Goal: Find specific page/section: Find specific page/section

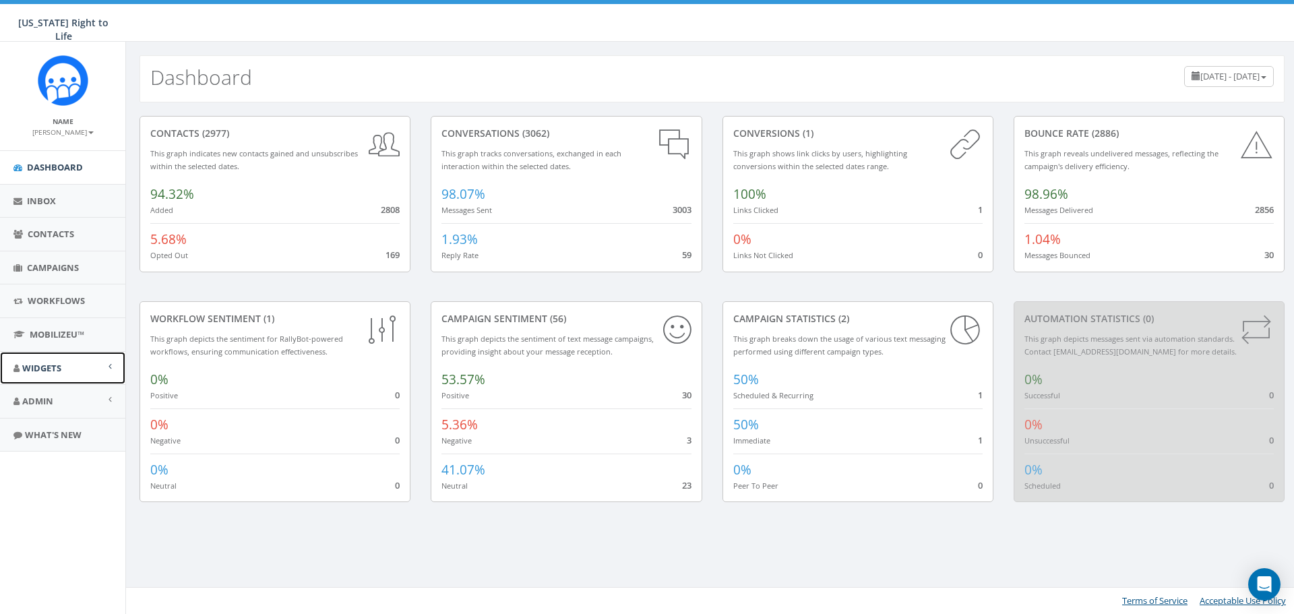
click at [48, 373] on span "Widgets" at bounding box center [41, 368] width 39 height 12
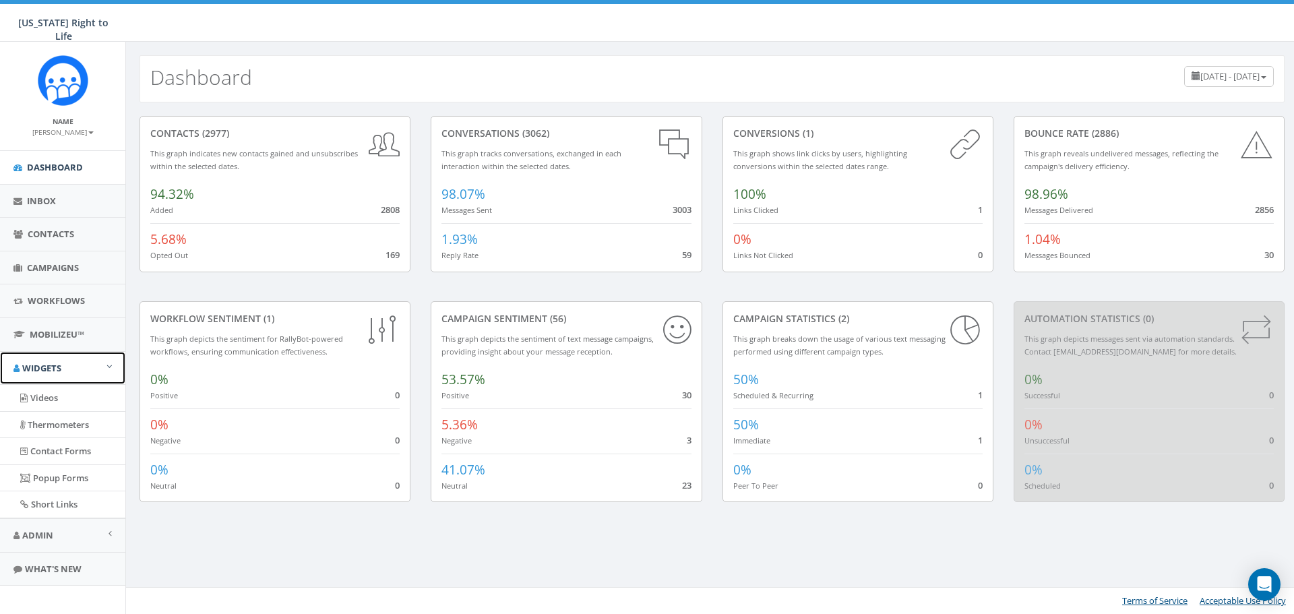
click at [48, 373] on span "Widgets" at bounding box center [41, 368] width 39 height 12
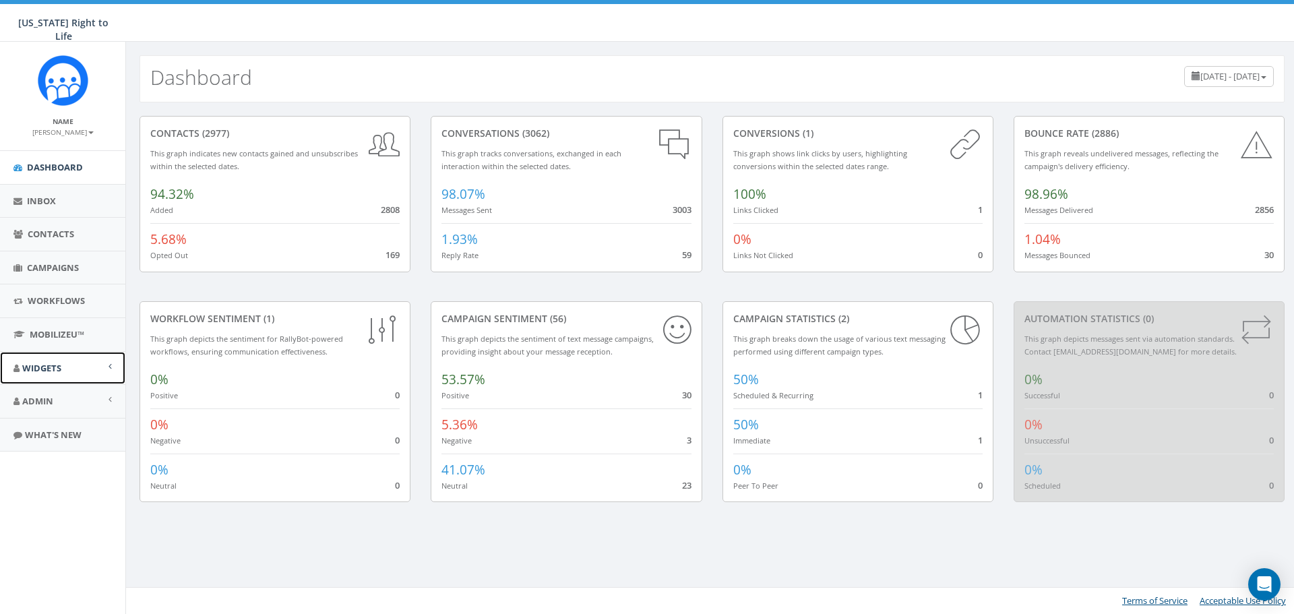
click at [48, 373] on span "Widgets" at bounding box center [41, 368] width 39 height 12
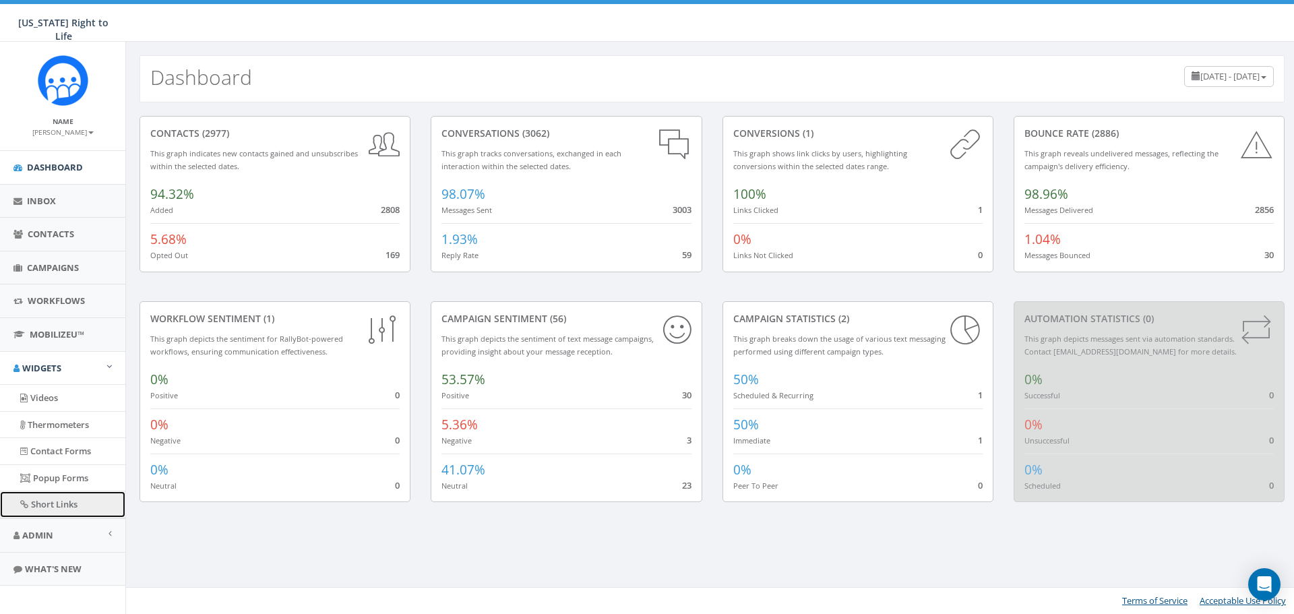
click at [71, 511] on link "Short Links" at bounding box center [62, 504] width 125 height 26
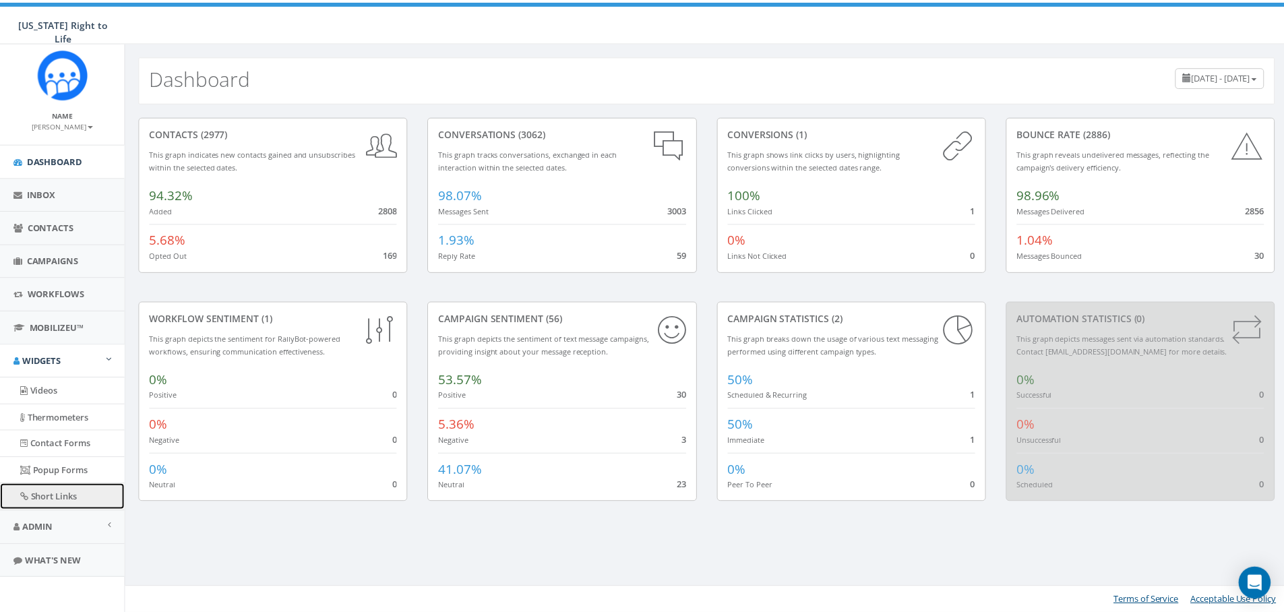
scroll to position [9, 0]
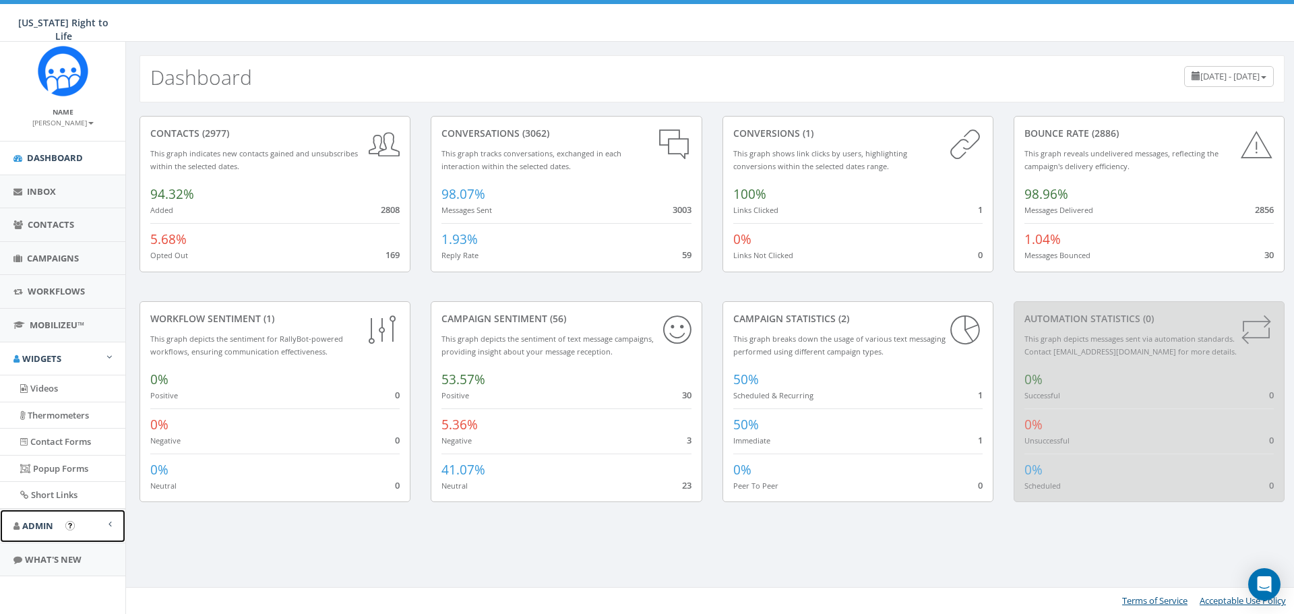
click at [45, 515] on link "Admin" at bounding box center [62, 526] width 125 height 33
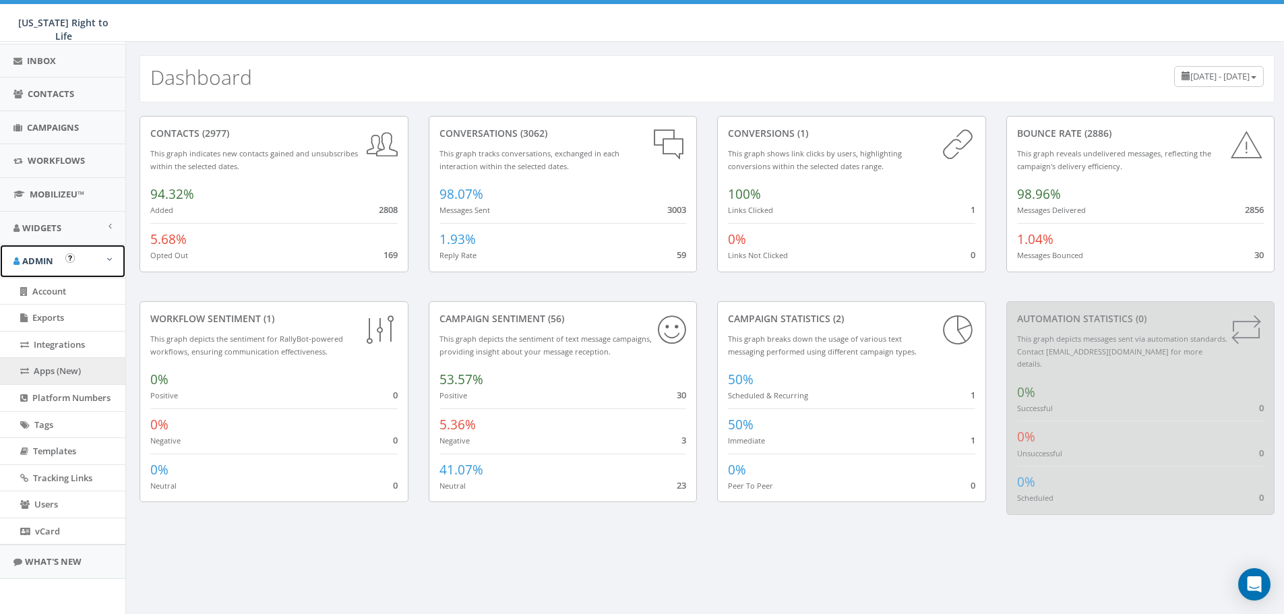
scroll to position [143, 0]
click at [36, 286] on span "Account" at bounding box center [49, 288] width 34 height 12
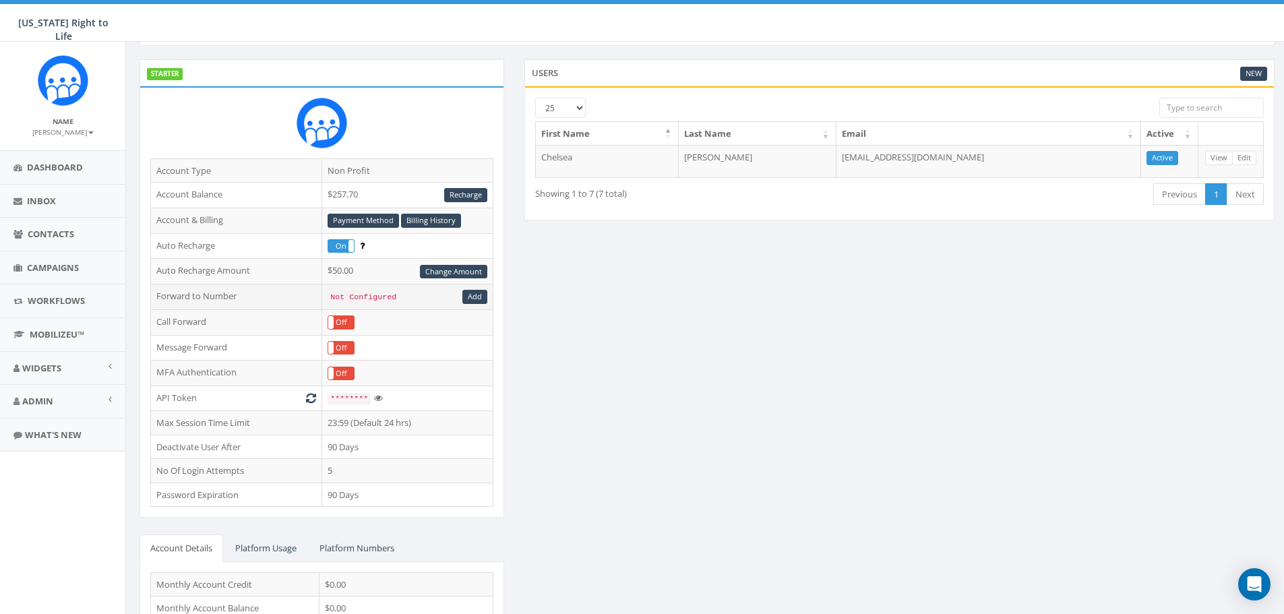
scroll to position [176, 0]
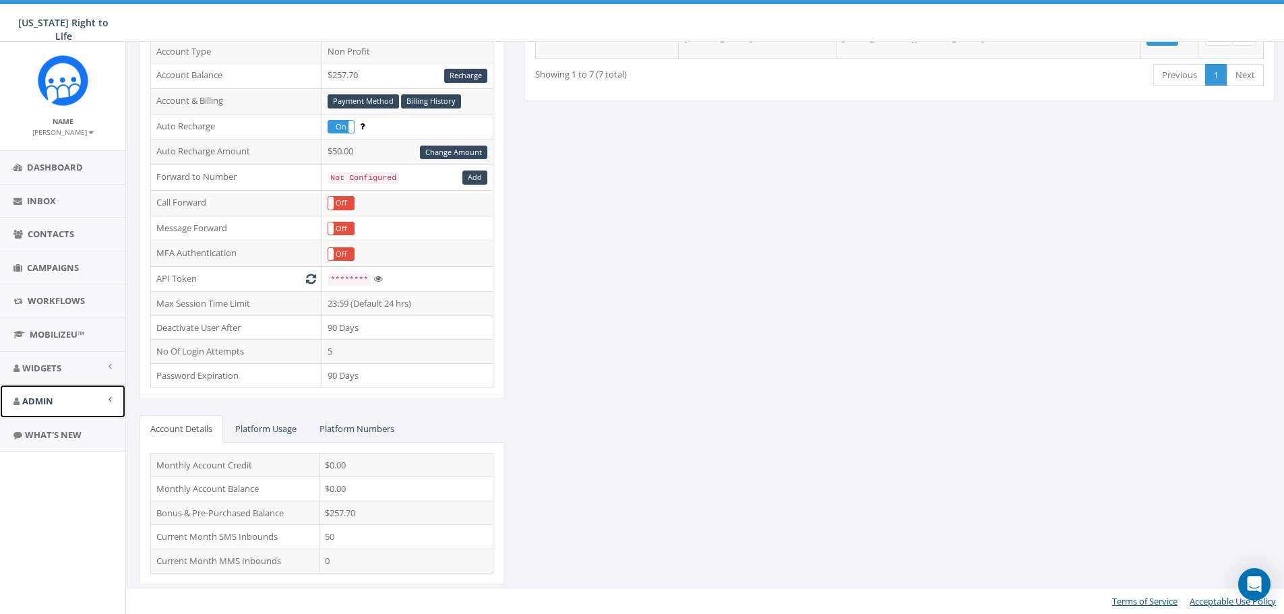
click at [58, 407] on link "Admin" at bounding box center [62, 401] width 125 height 33
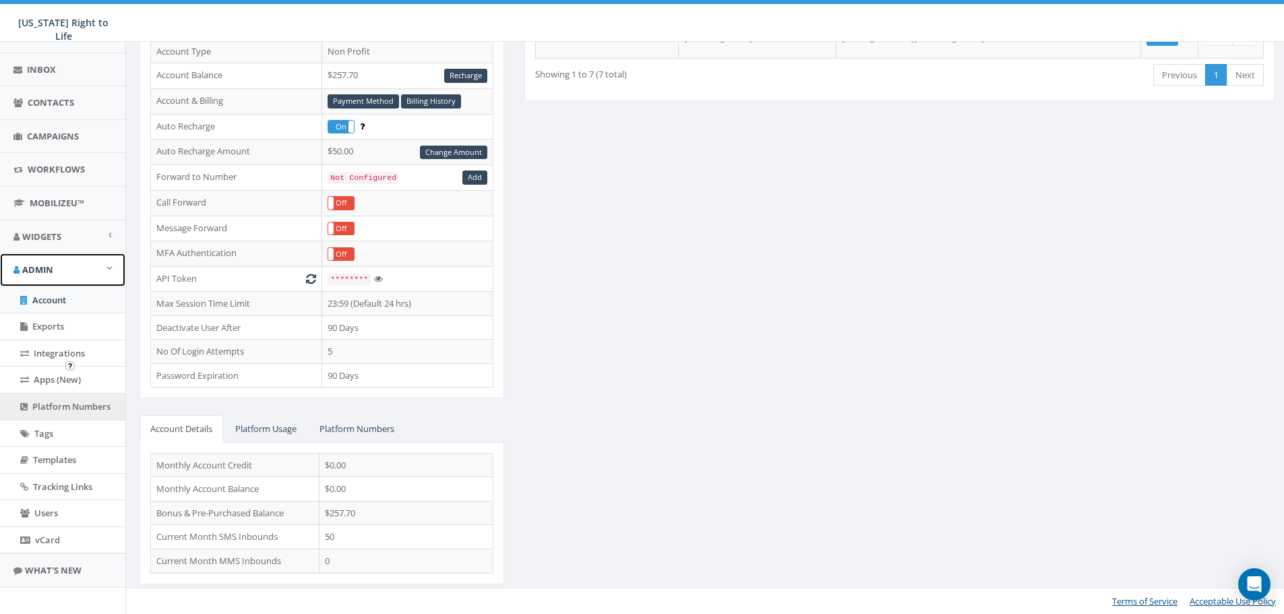
scroll to position [135, 0]
click at [78, 404] on span "Platform Numbers" at bounding box center [71, 403] width 78 height 12
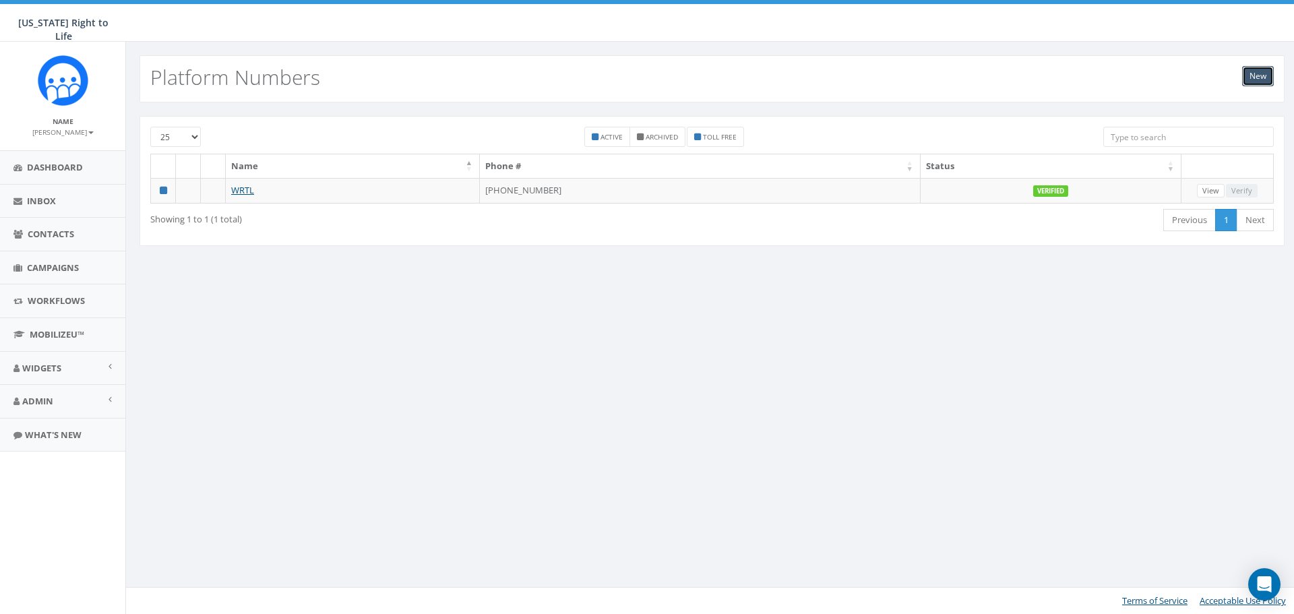
click at [1266, 81] on link "New" at bounding box center [1258, 76] width 32 height 20
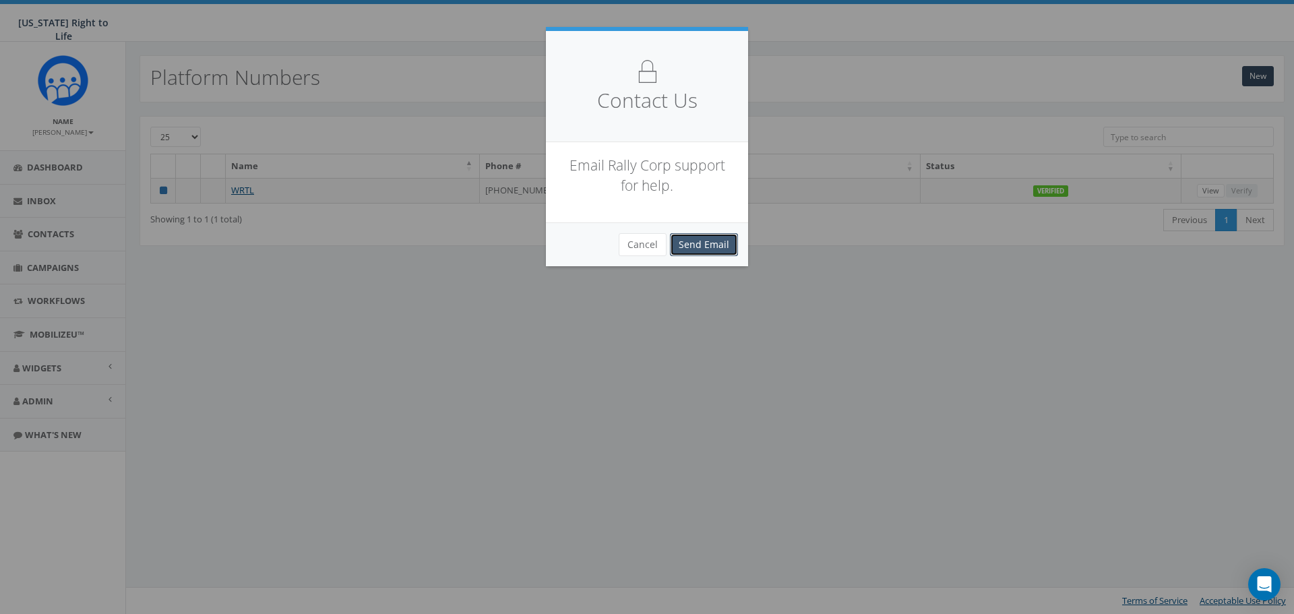
click at [702, 249] on link "Send Email" at bounding box center [704, 244] width 68 height 23
click at [646, 251] on button "Cancel" at bounding box center [643, 244] width 48 height 23
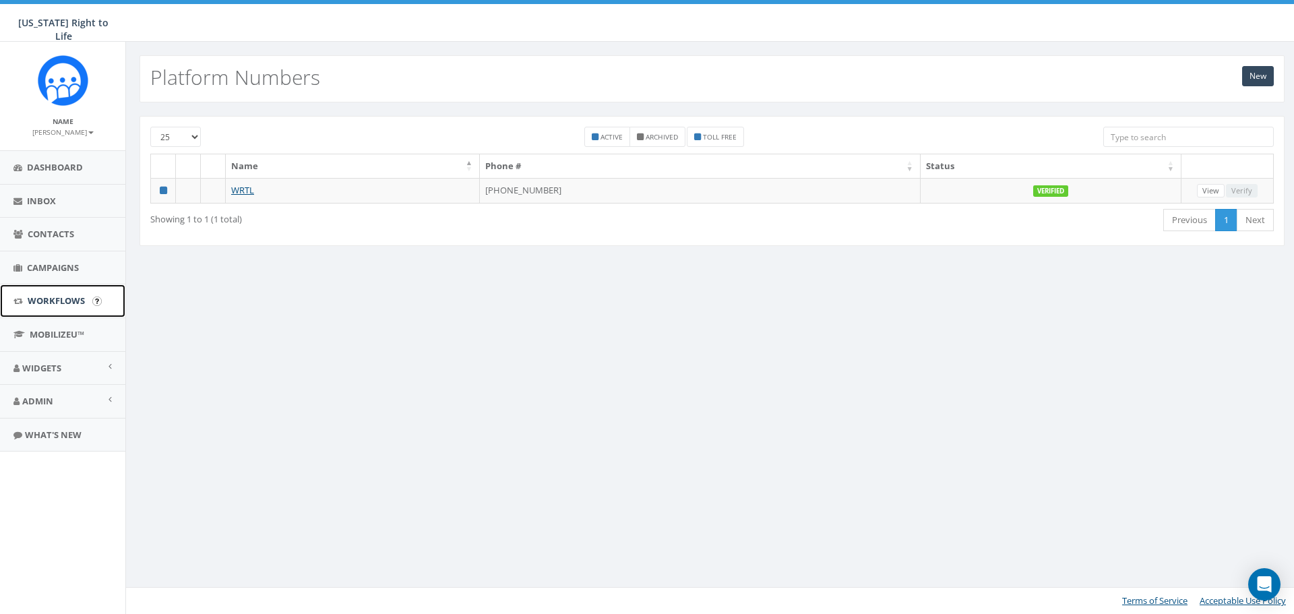
click at [48, 308] on link "Workflows" at bounding box center [62, 300] width 125 height 33
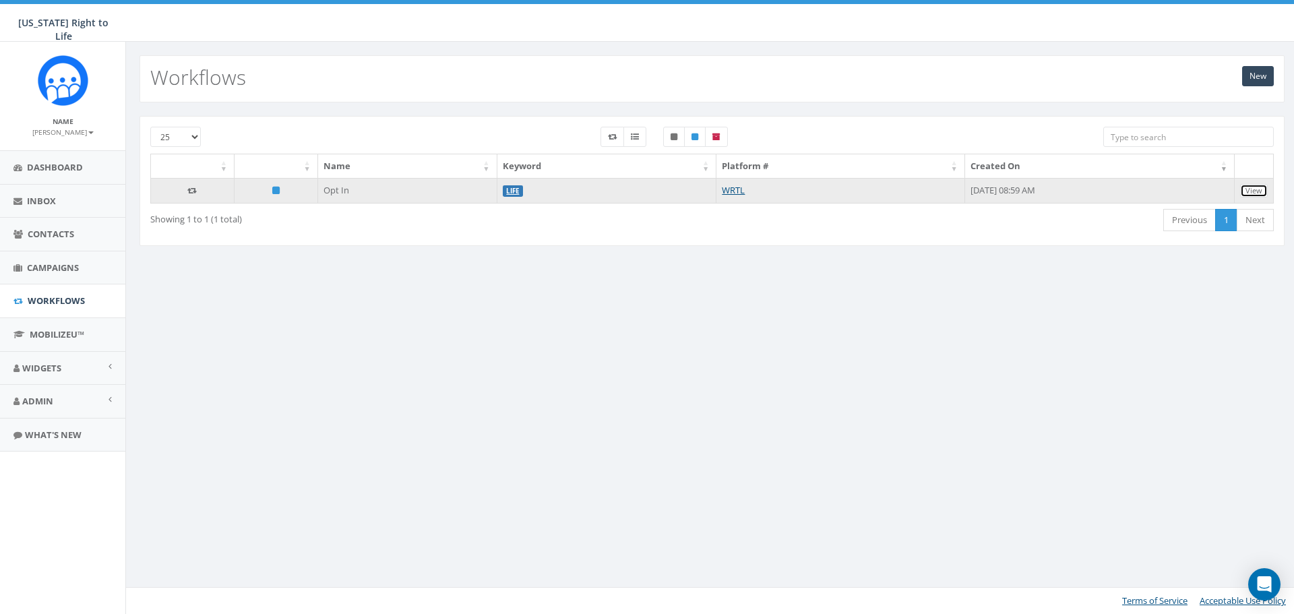
click at [1264, 189] on link "View" at bounding box center [1254, 191] width 28 height 14
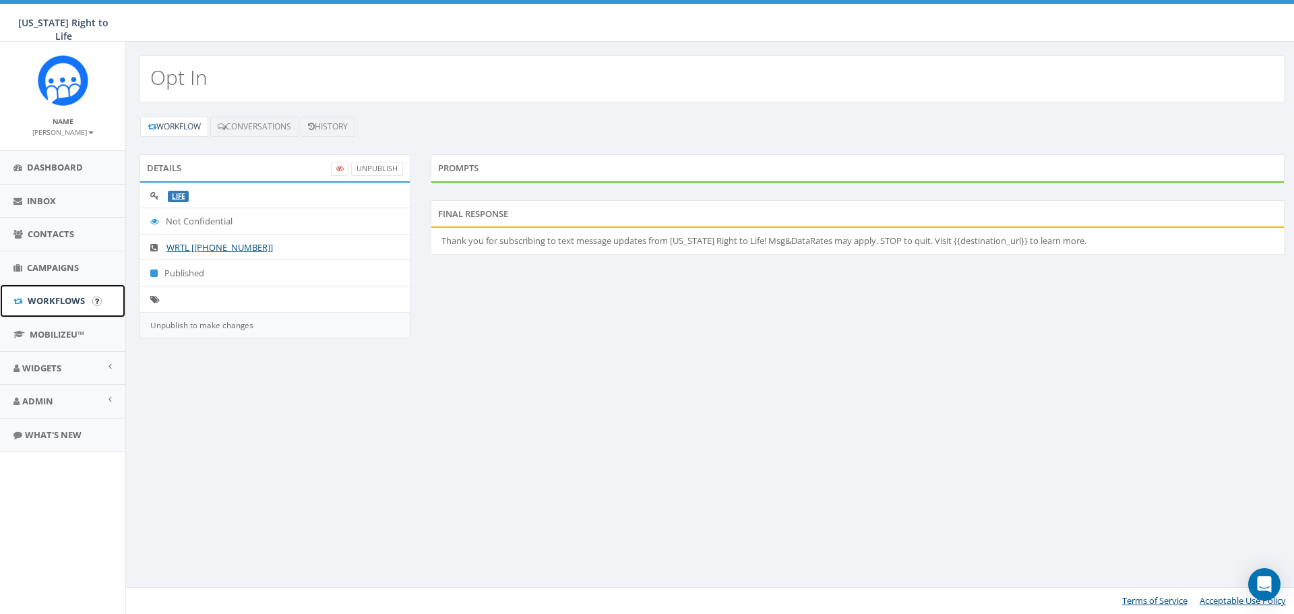
click at [47, 301] on span "Workflows" at bounding box center [56, 301] width 57 height 12
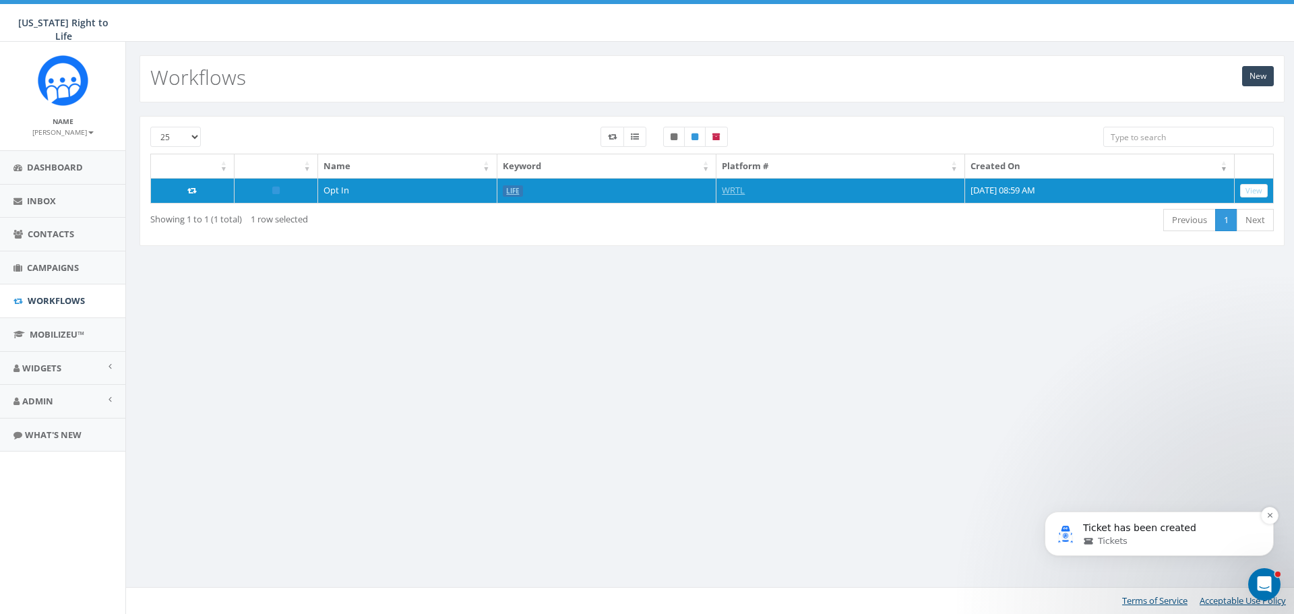
click at [1139, 546] on div "Tickets" at bounding box center [1170, 541] width 174 height 12
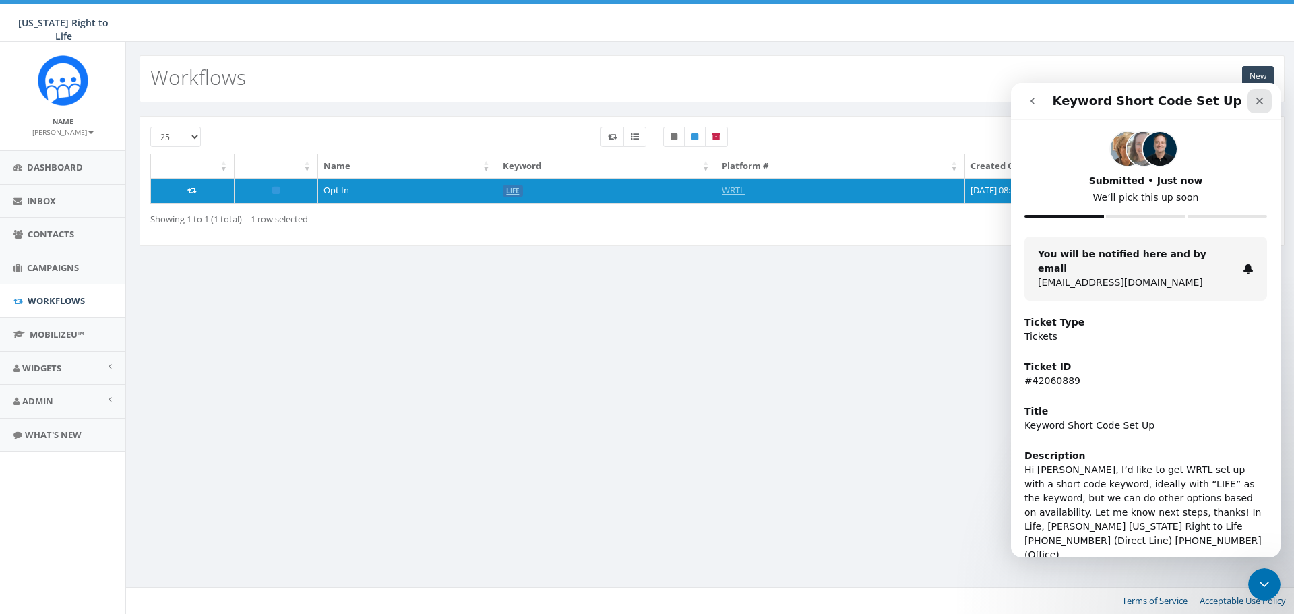
click at [1263, 99] on icon "Close" at bounding box center [1260, 101] width 11 height 11
